Goal: Task Accomplishment & Management: Use online tool/utility

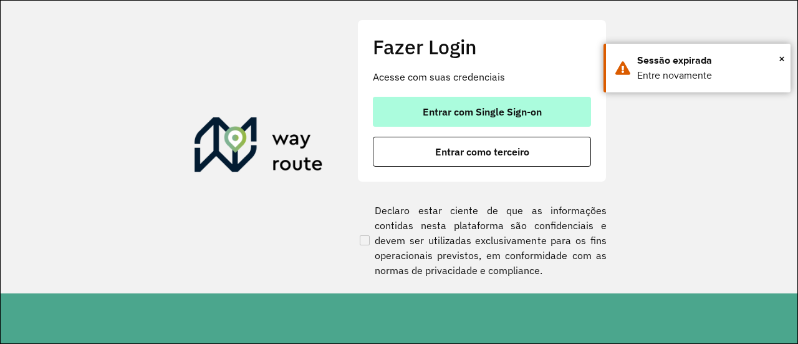
click at [405, 120] on button "Entrar com Single Sign-on" at bounding box center [482, 112] width 218 height 30
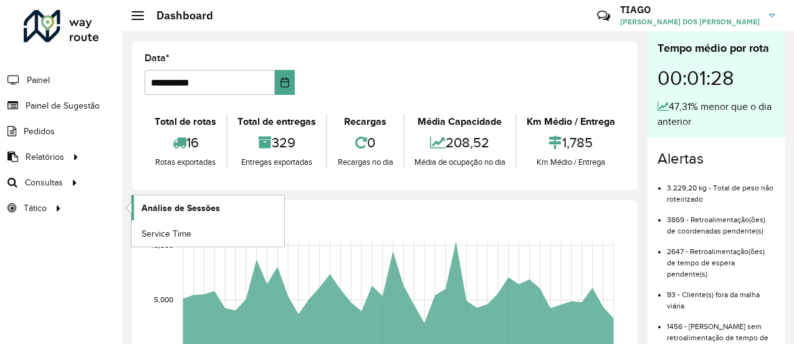
click at [170, 204] on span "Análise de Sessões" at bounding box center [181, 207] width 79 height 13
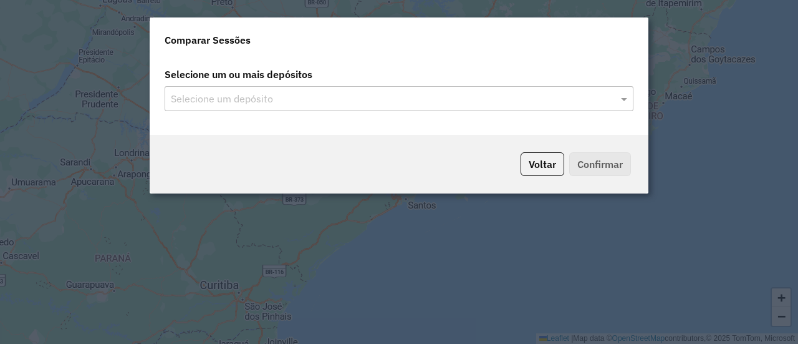
click at [256, 108] on div "Selecione um depósito" at bounding box center [399, 98] width 469 height 25
click at [262, 93] on input "text" at bounding box center [393, 99] width 450 height 15
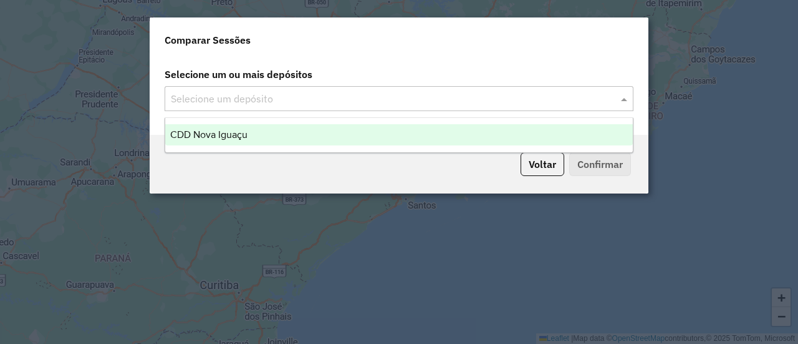
click at [274, 133] on div "CDD Nova Iguaçu" at bounding box center [399, 134] width 468 height 21
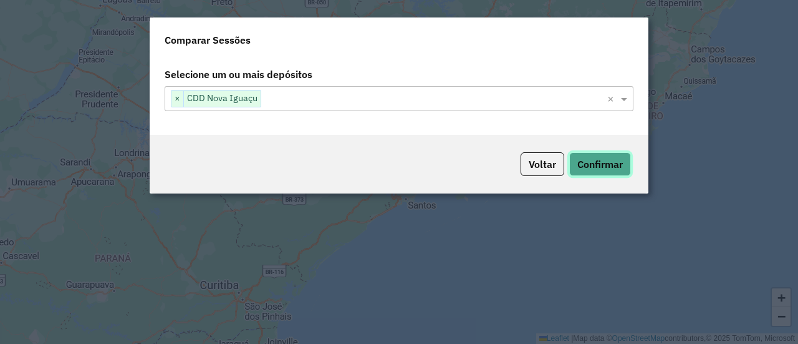
click at [589, 158] on button "Confirmar" at bounding box center [600, 164] width 62 height 24
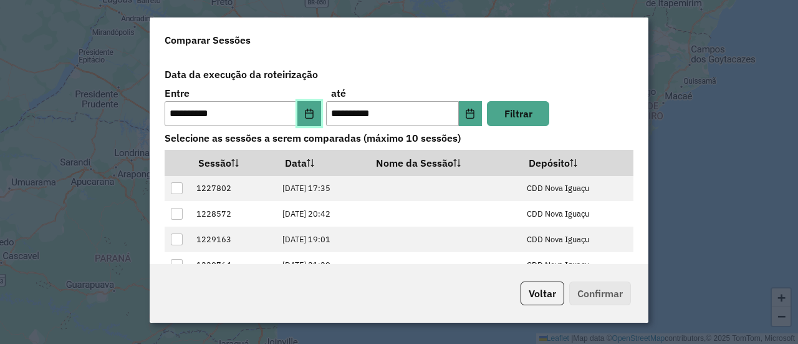
click at [308, 113] on icon "Choose Date" at bounding box center [309, 113] width 10 height 10
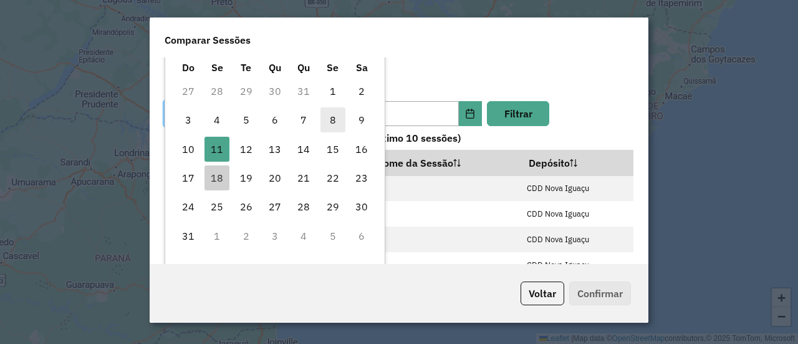
click at [326, 120] on span "8" at bounding box center [332, 119] width 25 height 25
type input "**********"
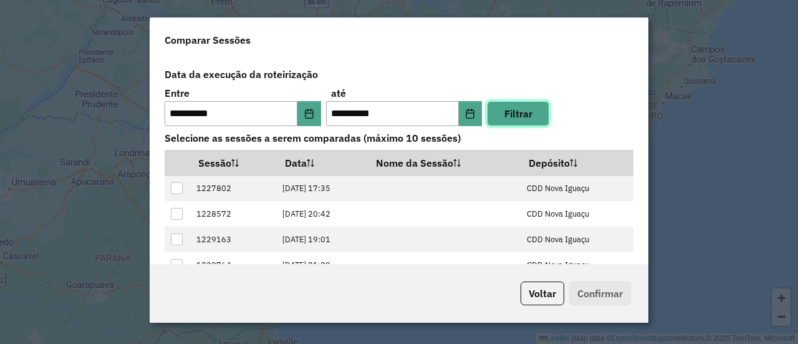
click at [500, 118] on button "Filtrar" at bounding box center [518, 113] width 62 height 25
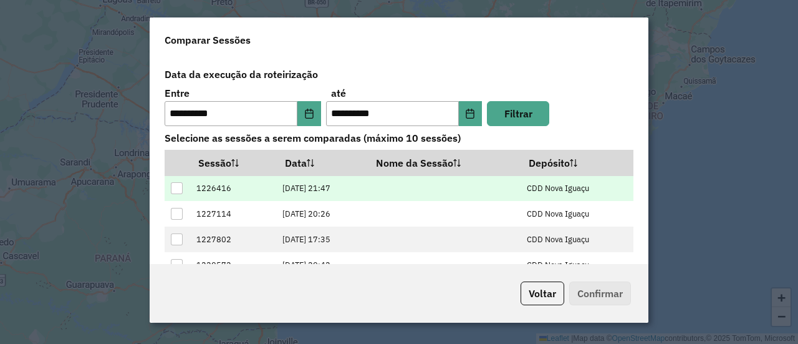
click at [170, 188] on td at bounding box center [178, 189] width 26 height 26
click at [176, 187] on div at bounding box center [177, 188] width 12 height 12
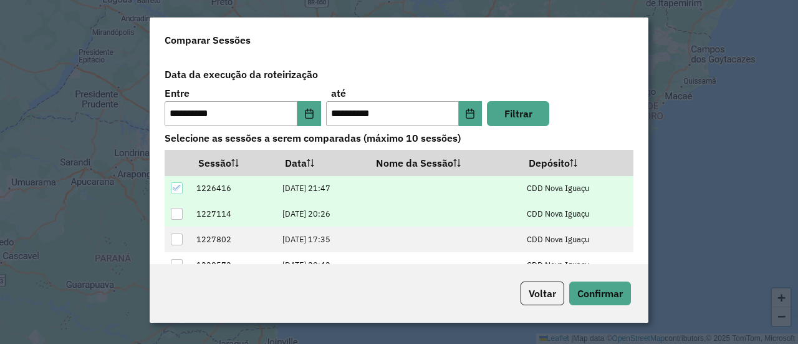
click at [173, 213] on div at bounding box center [177, 214] width 12 height 12
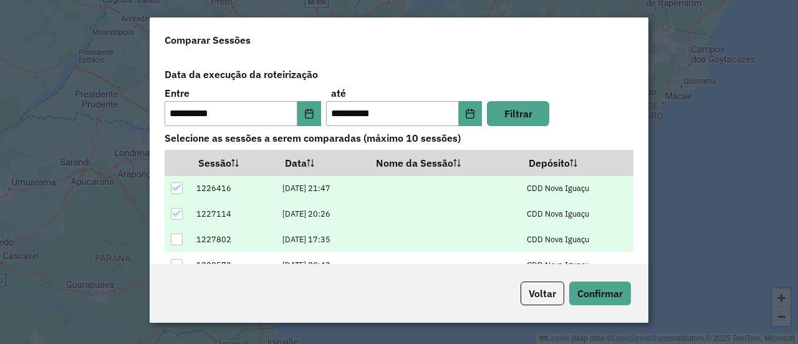
click at [176, 238] on div at bounding box center [177, 239] width 12 height 12
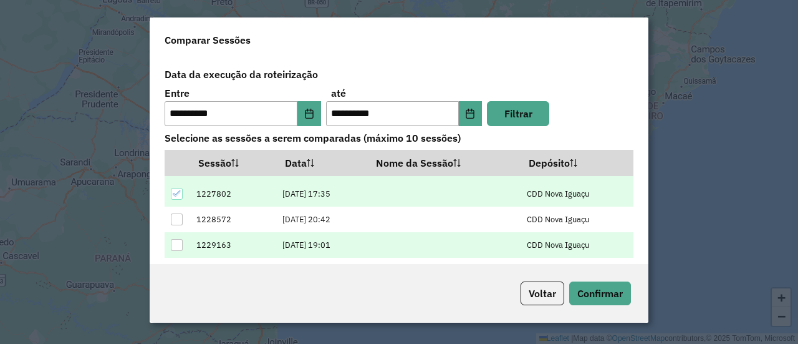
scroll to position [62, 0]
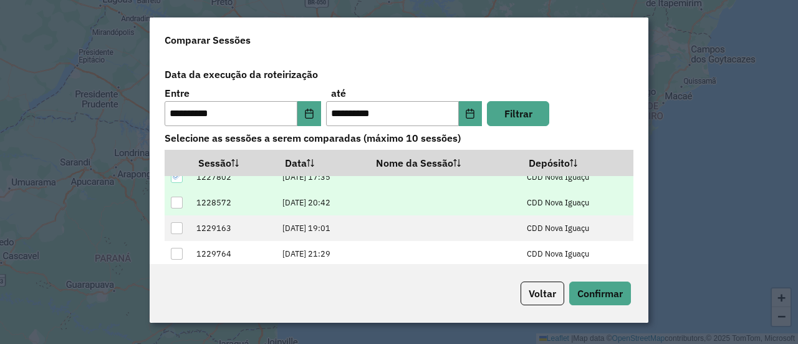
click at [177, 202] on div at bounding box center [177, 202] width 12 height 12
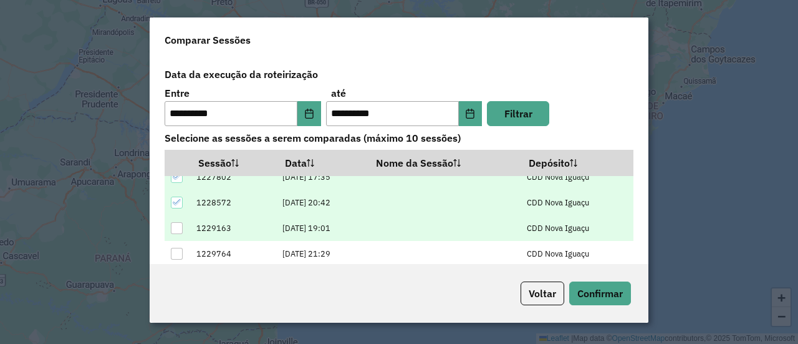
click at [176, 226] on div at bounding box center [177, 228] width 12 height 12
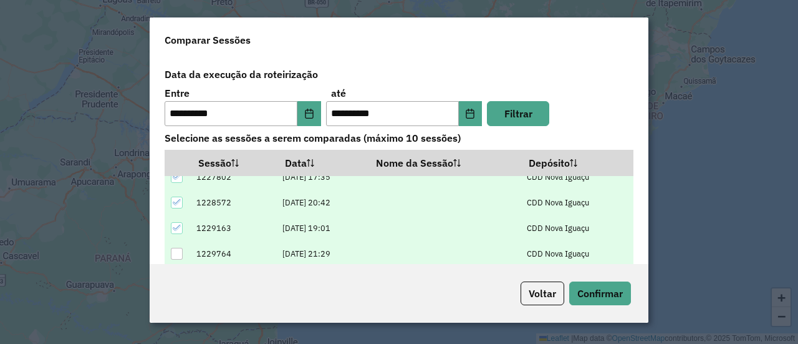
click at [182, 256] on div at bounding box center [177, 254] width 12 height 12
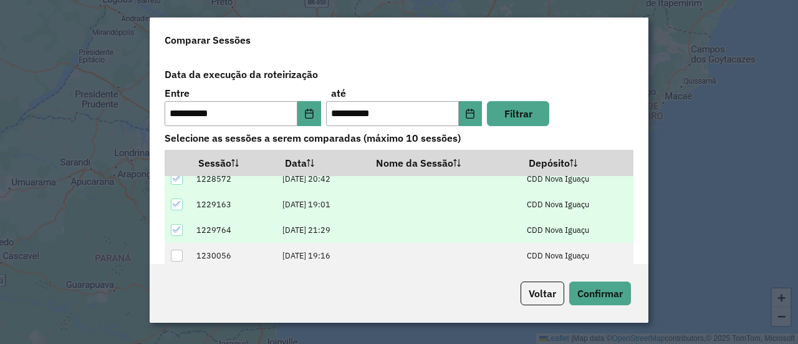
scroll to position [99, 0]
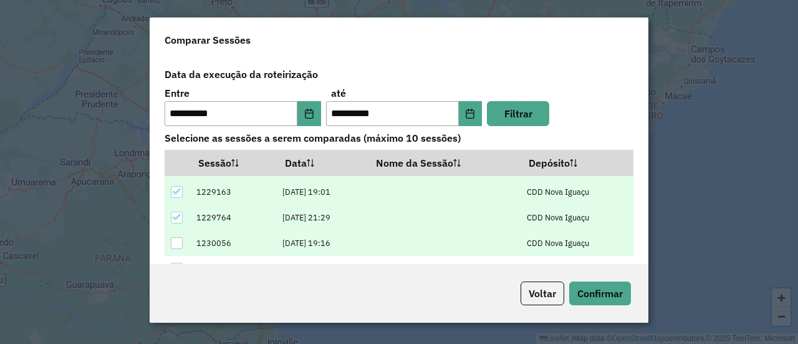
click at [182, 239] on div at bounding box center [177, 243] width 12 height 12
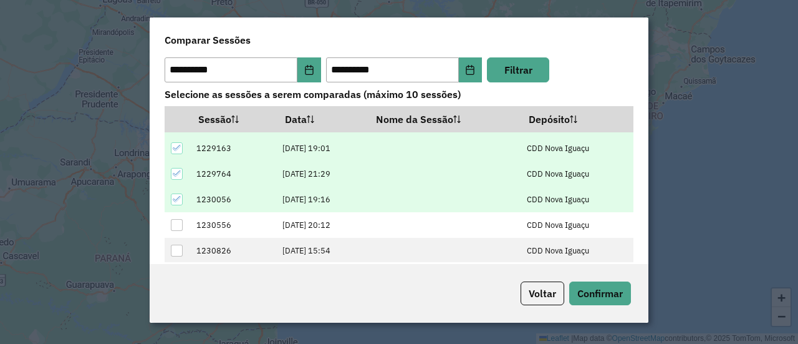
scroll to position [62, 0]
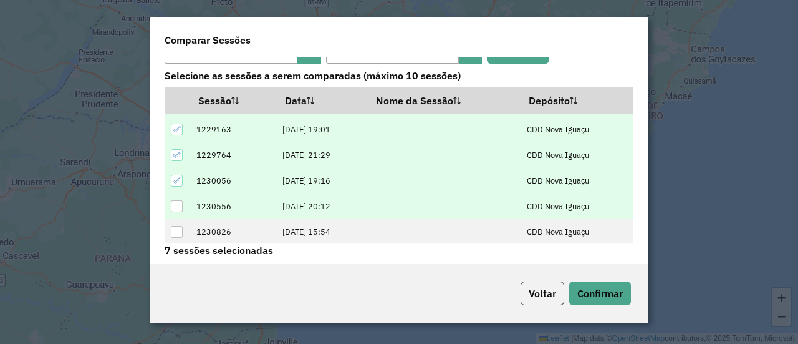
click at [176, 203] on div at bounding box center [177, 206] width 12 height 12
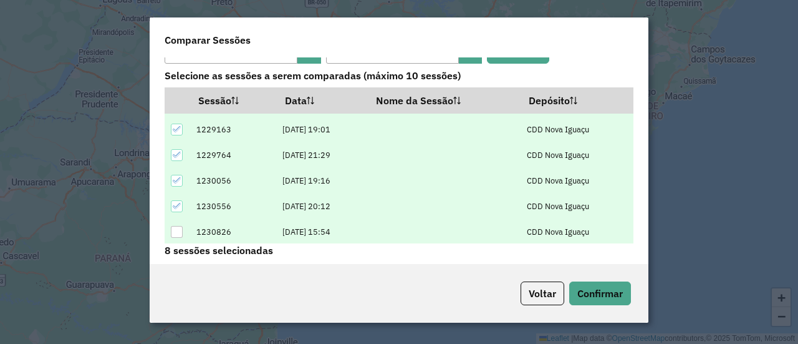
click at [175, 226] on div at bounding box center [177, 232] width 12 height 12
click at [607, 292] on button "Confirmar" at bounding box center [600, 293] width 62 height 24
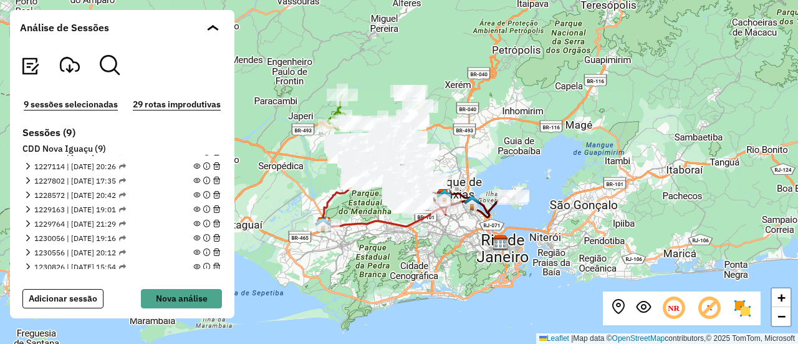
scroll to position [16, 0]
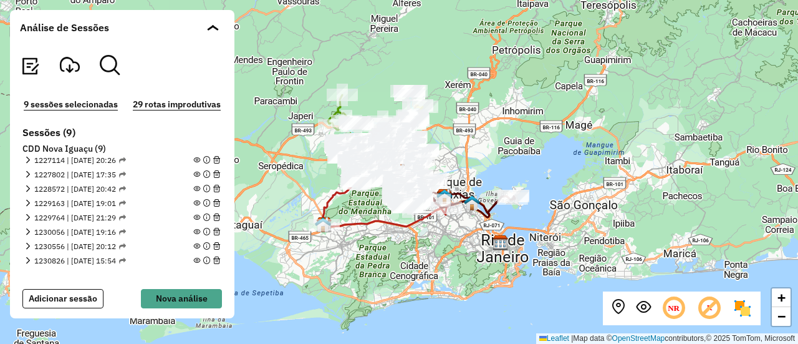
click at [743, 315] on img at bounding box center [743, 308] width 20 height 20
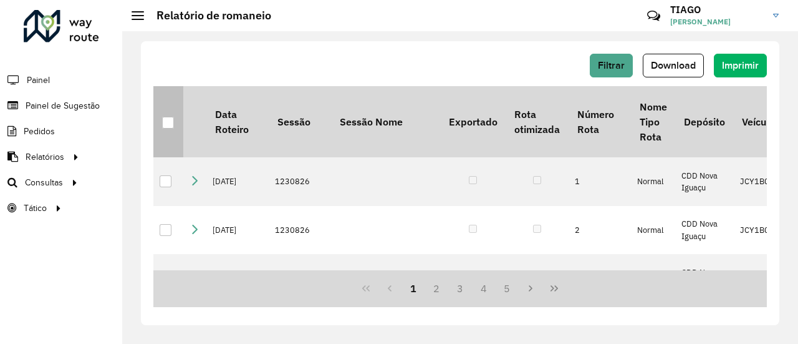
click at [163, 122] on div at bounding box center [168, 123] width 12 height 12
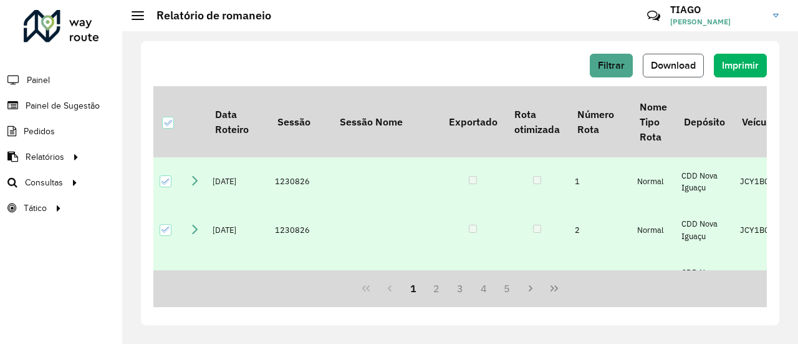
click at [678, 67] on span "Download" at bounding box center [673, 65] width 45 height 11
